Goal: Task Accomplishment & Management: Use online tool/utility

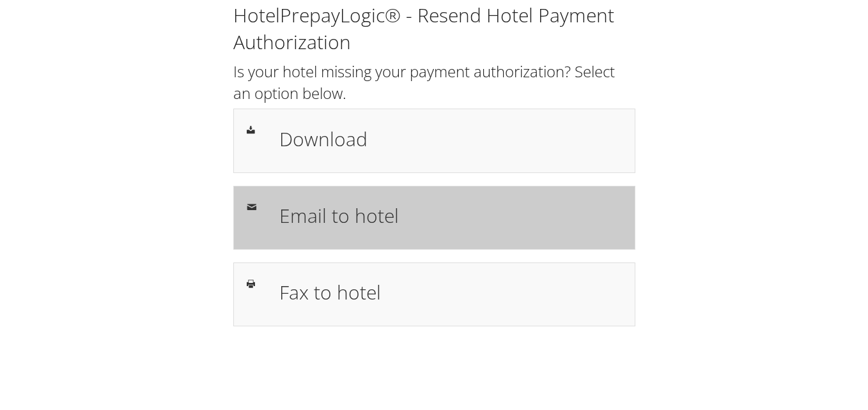
click at [336, 216] on h1 "Email to hotel" at bounding box center [450, 215] width 343 height 29
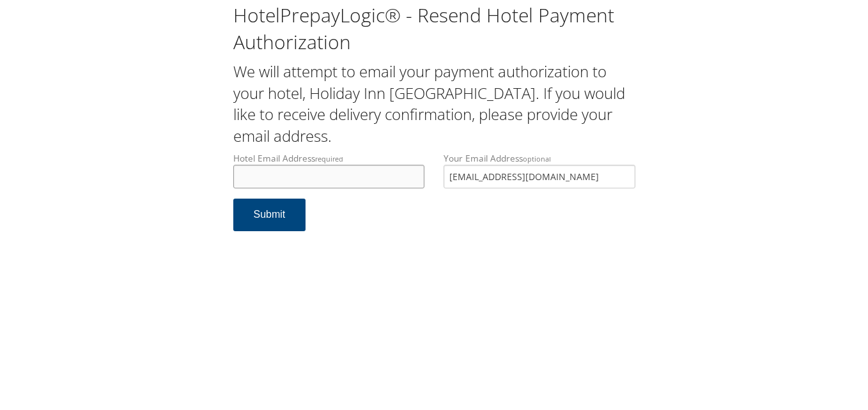
click at [325, 178] on input "Hotel Email Address required" at bounding box center [329, 177] width 192 height 24
paste input "[EMAIL_ADDRESS][DOMAIN_NAME]"
type input "[EMAIL_ADDRESS][DOMAIN_NAME]"
click at [266, 215] on button "Submit" at bounding box center [269, 215] width 73 height 33
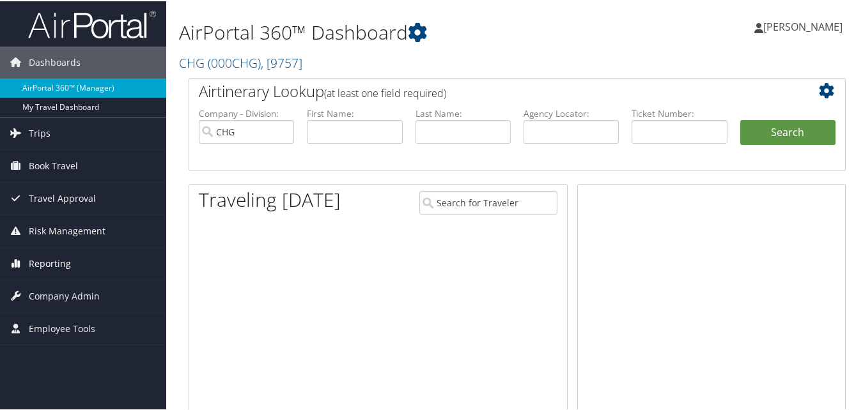
click at [57, 267] on span "Reporting" at bounding box center [50, 263] width 42 height 32
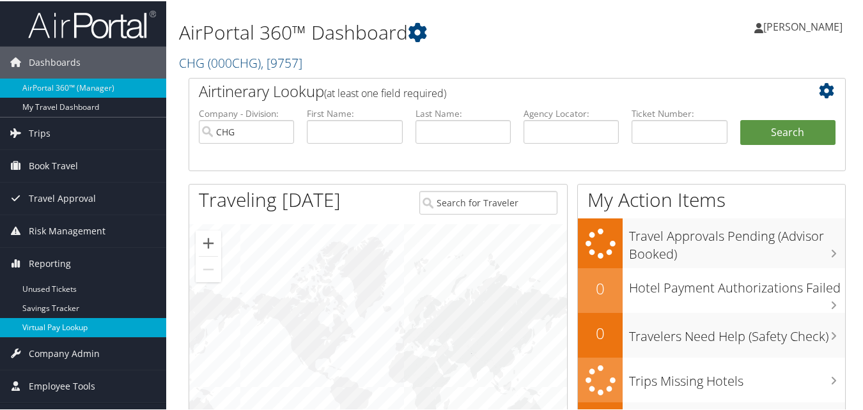
click at [71, 325] on link "Virtual Pay Lookup" at bounding box center [83, 326] width 166 height 19
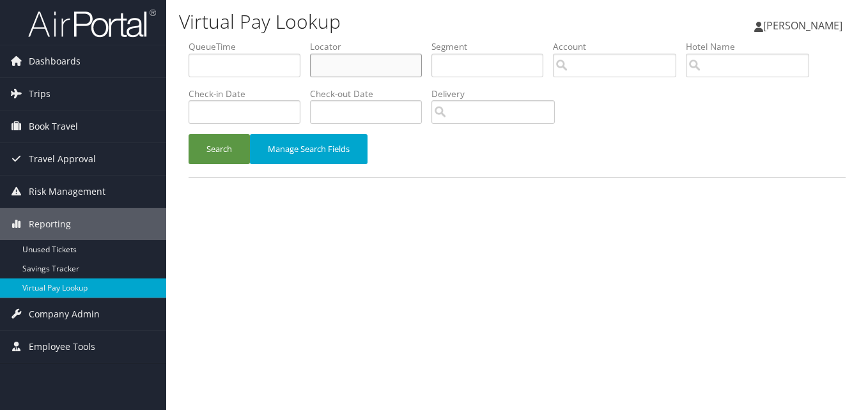
click at [329, 65] on input "text" at bounding box center [366, 66] width 112 height 24
paste input "CXOIHK"
type input "CXOIHK"
click at [219, 151] on button "Search" at bounding box center [219, 149] width 61 height 30
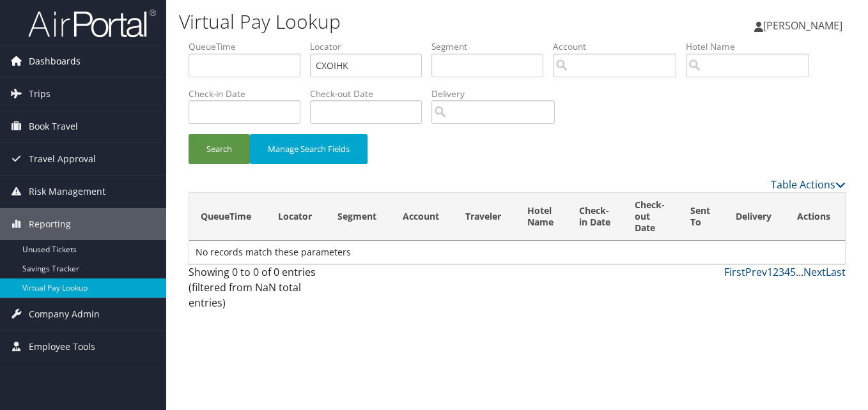
click at [85, 65] on link "Dashboards" at bounding box center [83, 61] width 166 height 32
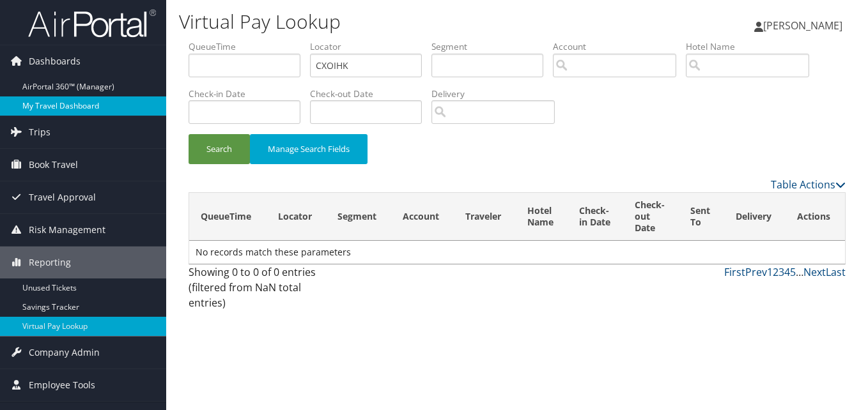
click at [99, 111] on link "My Travel Dashboard" at bounding box center [83, 106] width 166 height 19
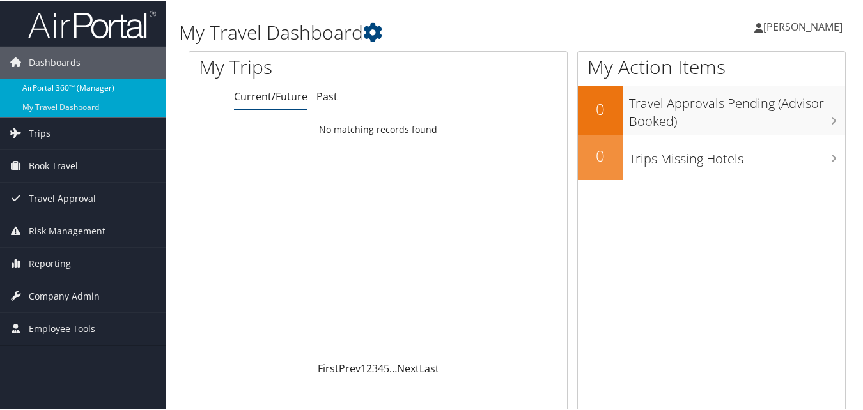
click at [91, 86] on link "AirPortal 360™ (Manager)" at bounding box center [83, 86] width 166 height 19
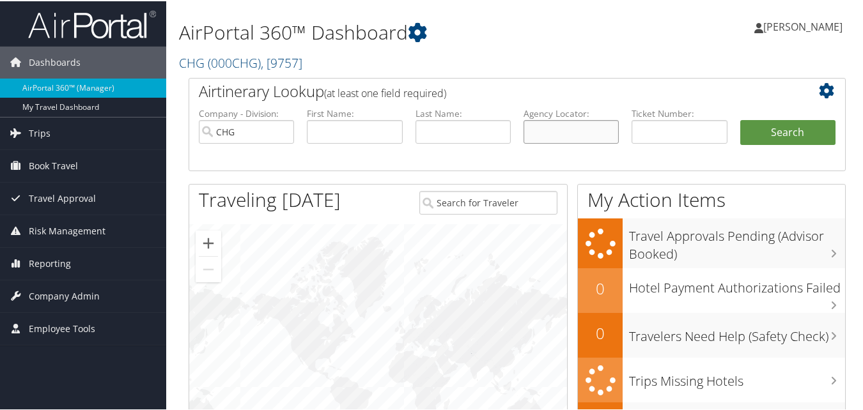
click at [569, 135] on input "text" at bounding box center [571, 131] width 95 height 24
paste input "CXOIHK"
type input "CXOIHK"
click at [768, 128] on button "Search" at bounding box center [787, 132] width 95 height 26
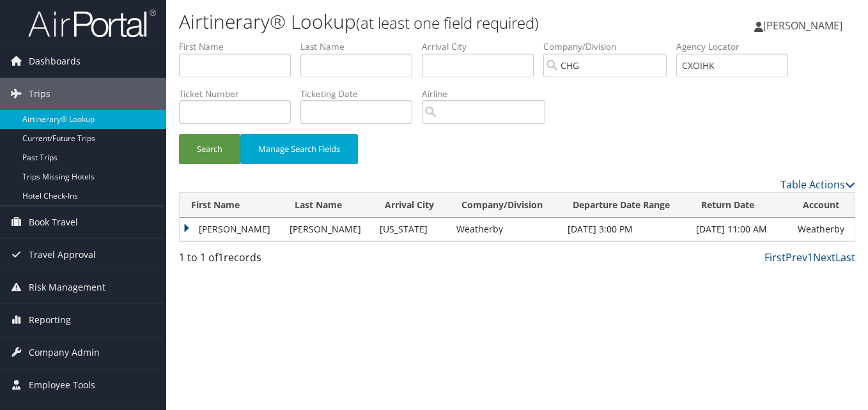
drag, startPoint x: 183, startPoint y: 232, endPoint x: 190, endPoint y: 239, distance: 9.9
click at [184, 232] on td "Shamsher" at bounding box center [232, 229] width 104 height 23
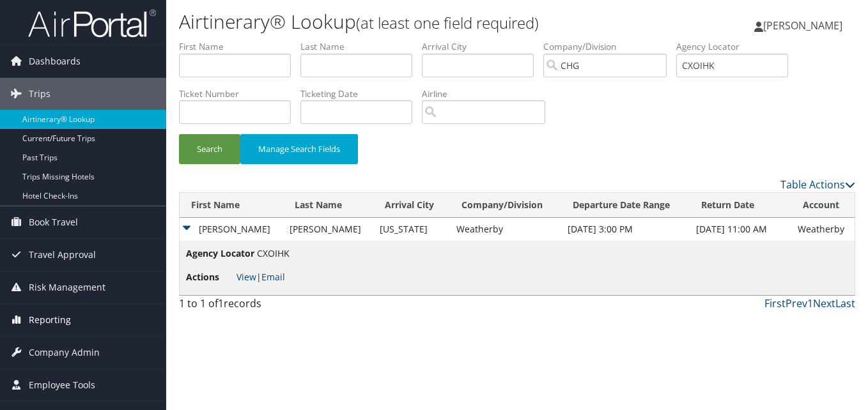
click at [52, 320] on span "Reporting" at bounding box center [50, 320] width 42 height 32
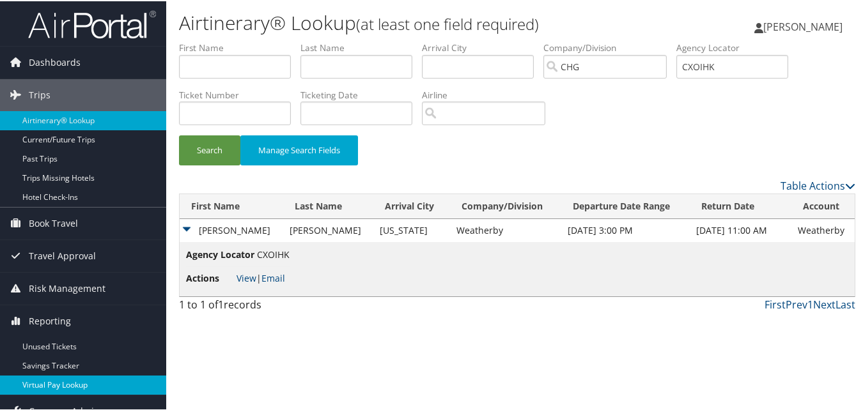
scroll to position [49, 0]
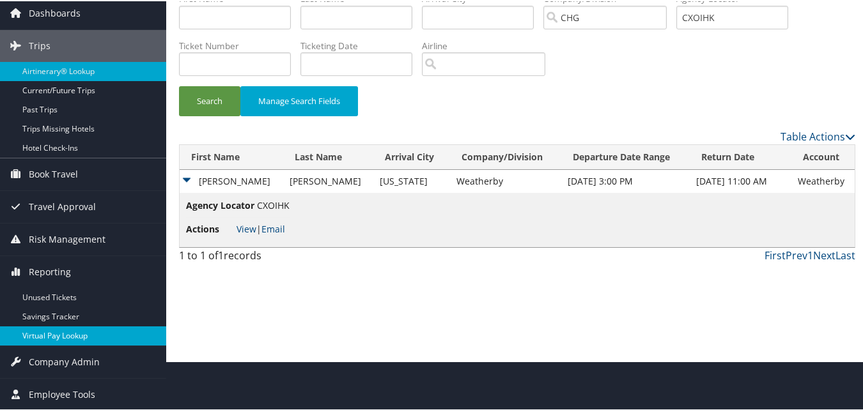
click at [70, 343] on link "Virtual Pay Lookup" at bounding box center [83, 334] width 166 height 19
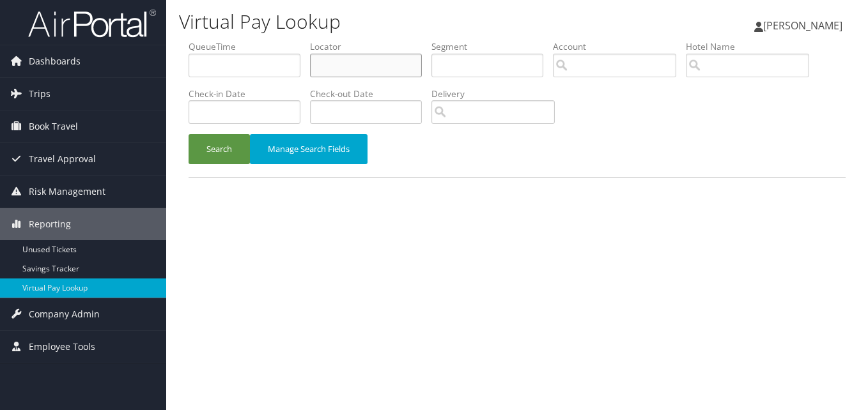
click at [338, 68] on input "text" at bounding box center [366, 66] width 112 height 24
paste input "CXOIHK"
type input "CXOIHK"
click at [210, 145] on button "Search" at bounding box center [219, 149] width 61 height 30
